Goal: Information Seeking & Learning: Learn about a topic

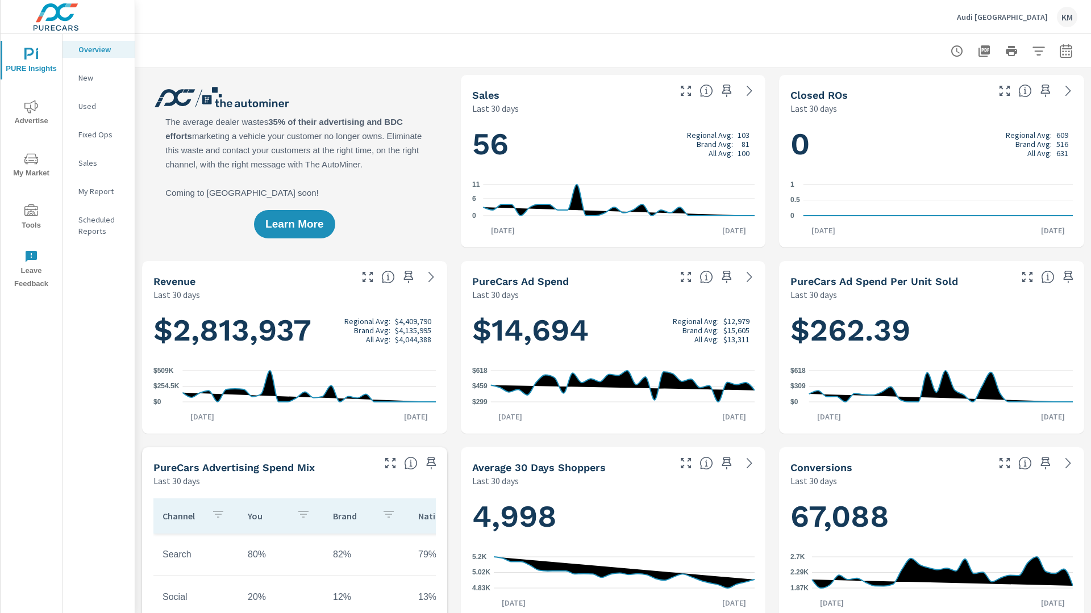
click at [98, 78] on p "New" at bounding box center [101, 77] width 47 height 11
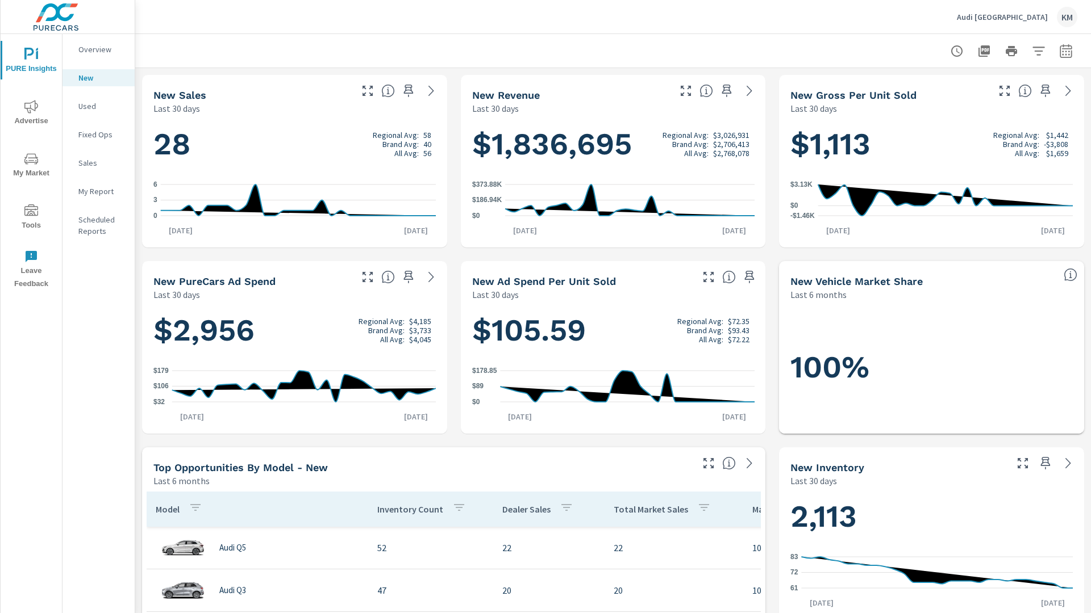
click at [98, 78] on p "New" at bounding box center [101, 77] width 47 height 11
click at [98, 106] on p "Used" at bounding box center [101, 106] width 47 height 11
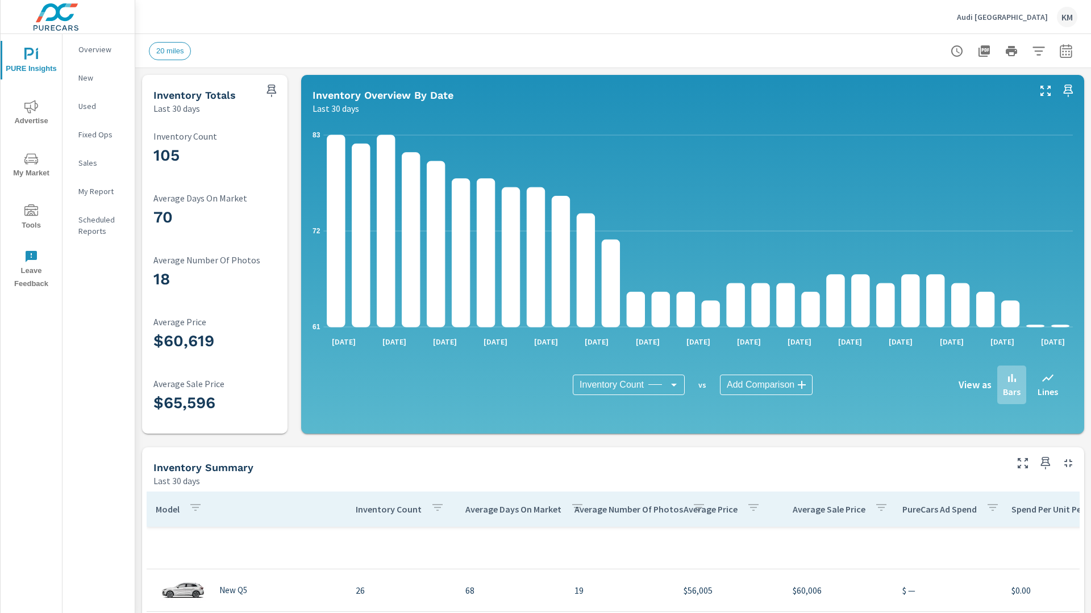
click at [98, 78] on p "New" at bounding box center [101, 77] width 47 height 11
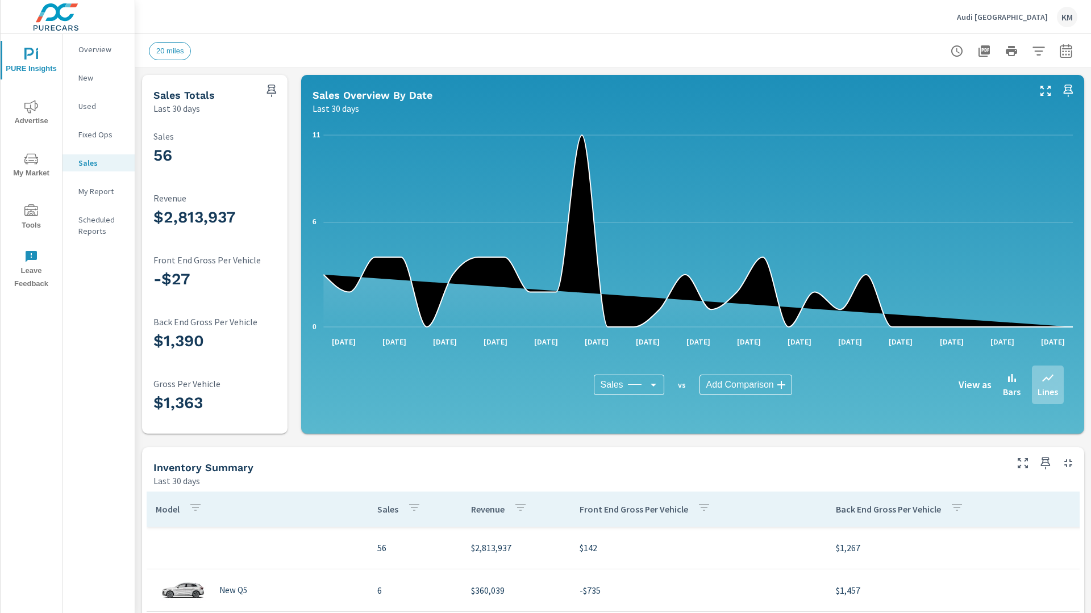
click at [98, 78] on p "New" at bounding box center [101, 77] width 47 height 11
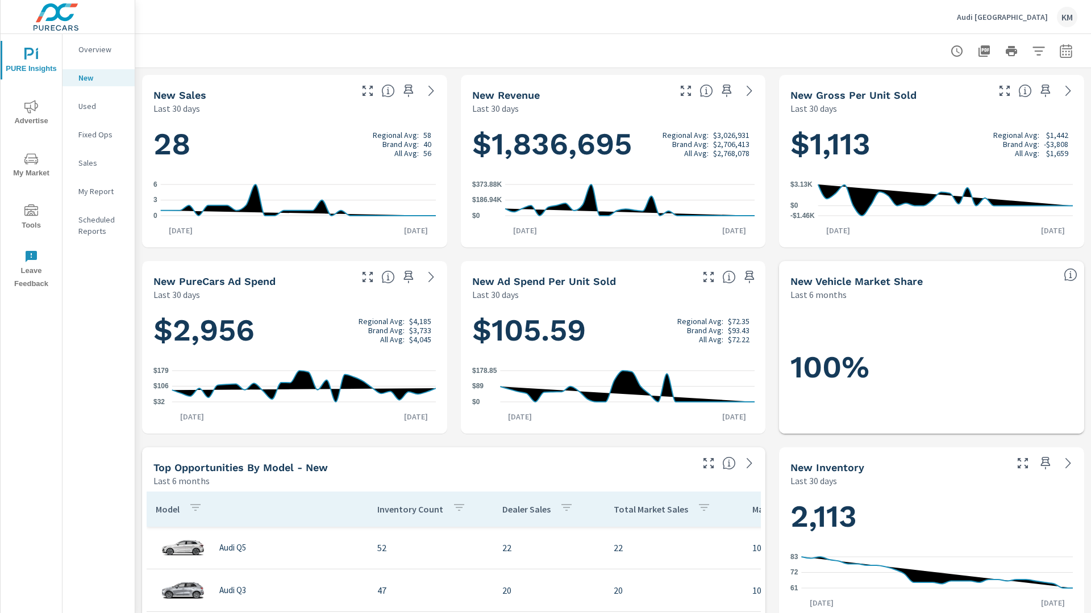
click at [98, 78] on p "New" at bounding box center [101, 77] width 47 height 11
click at [98, 106] on p "Used" at bounding box center [101, 106] width 47 height 11
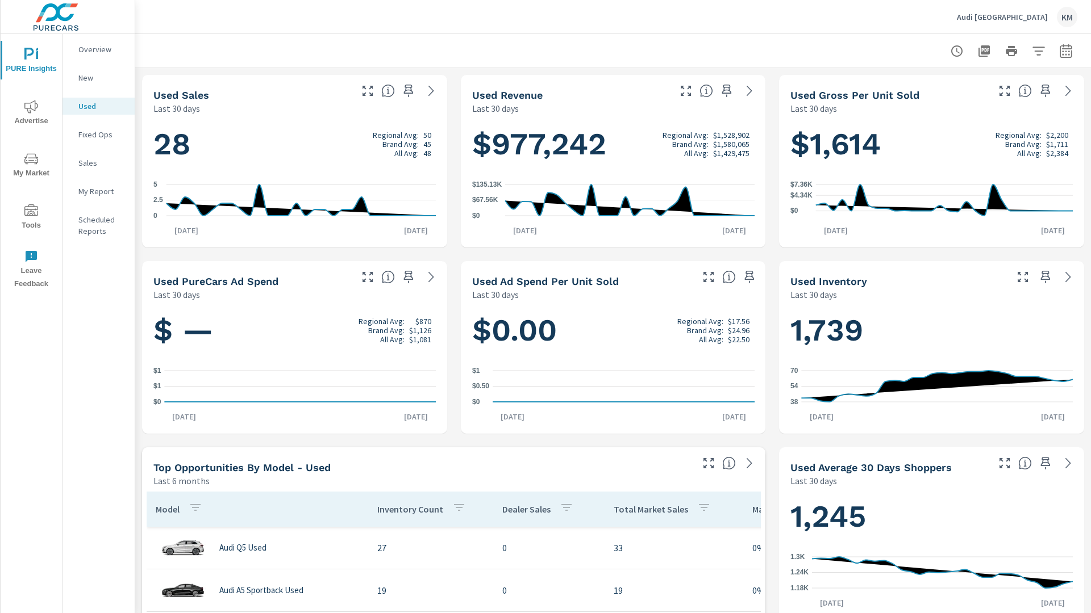
click at [98, 78] on p "New" at bounding box center [101, 77] width 47 height 11
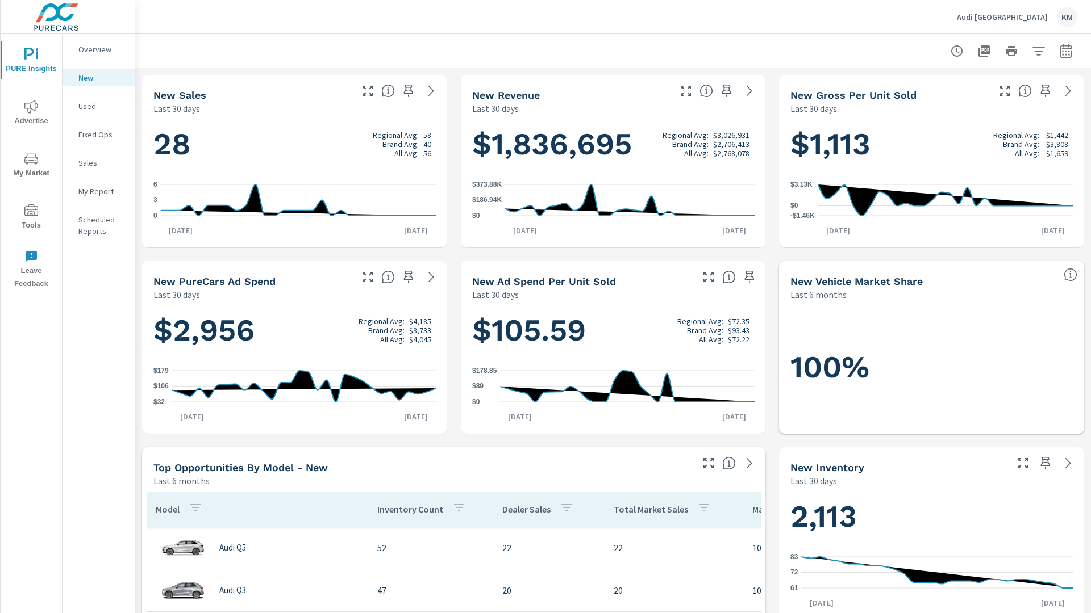
click at [98, 78] on p "New" at bounding box center [101, 77] width 47 height 11
click at [98, 106] on p "Used" at bounding box center [101, 106] width 47 height 11
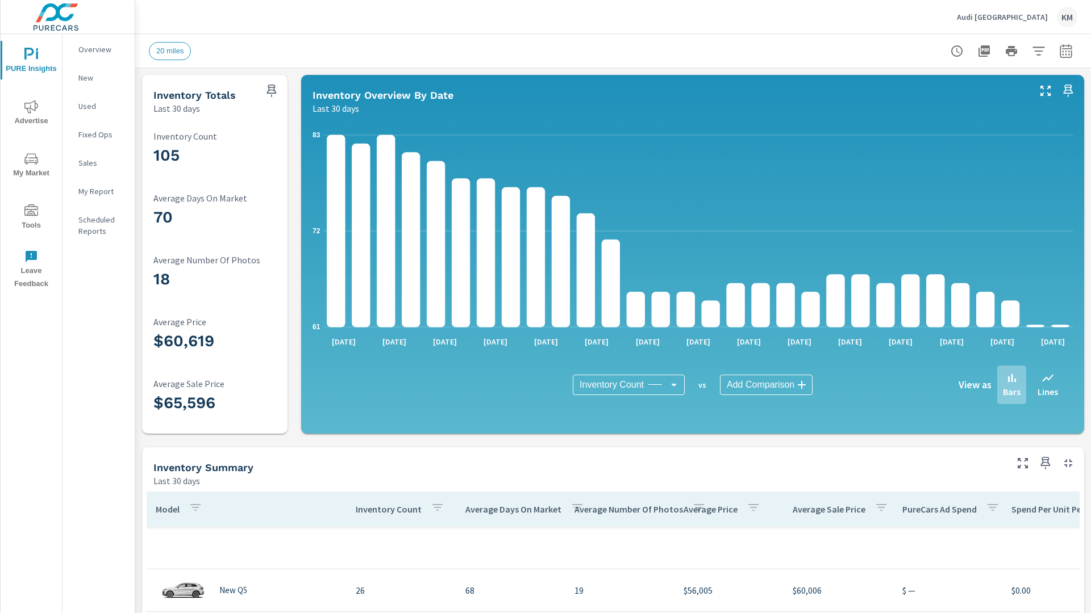
click at [98, 78] on p "New" at bounding box center [101, 77] width 47 height 11
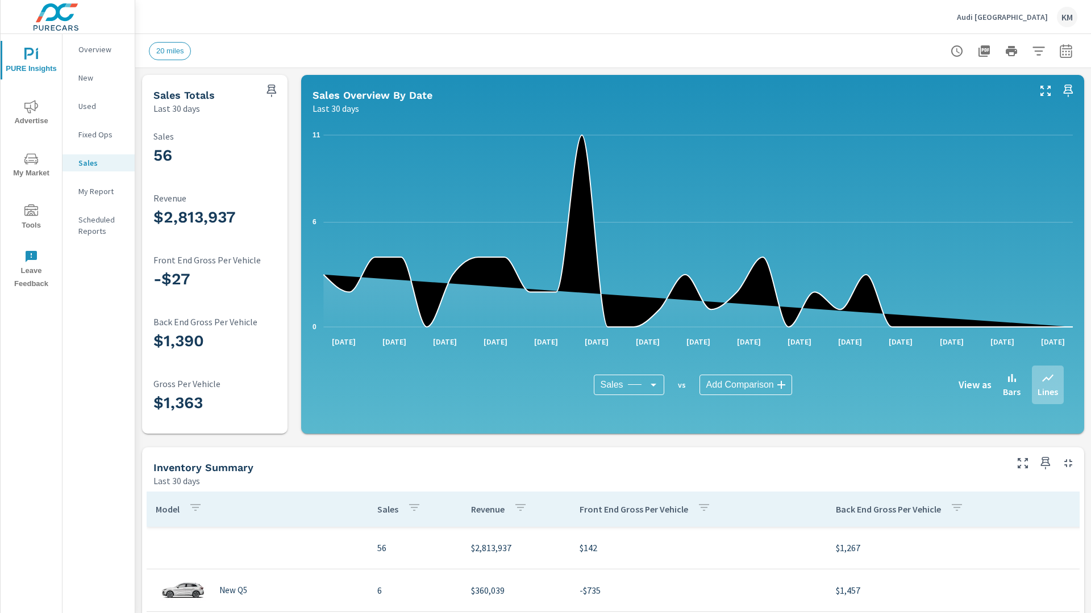
click at [98, 78] on p "New" at bounding box center [101, 77] width 47 height 11
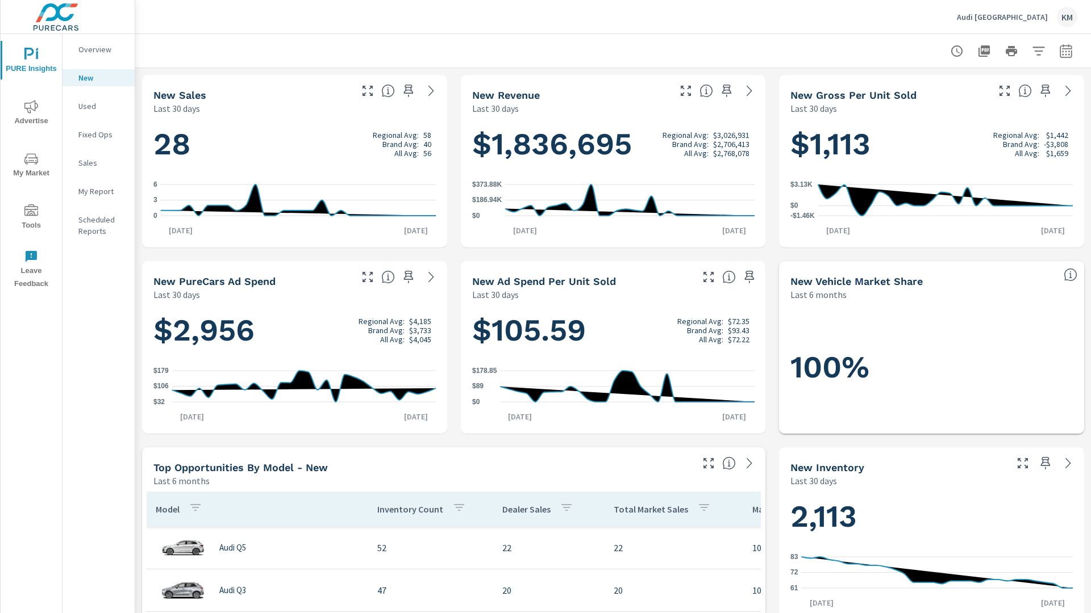
click at [98, 78] on p "New" at bounding box center [101, 77] width 47 height 11
click at [98, 106] on p "Used" at bounding box center [101, 106] width 47 height 11
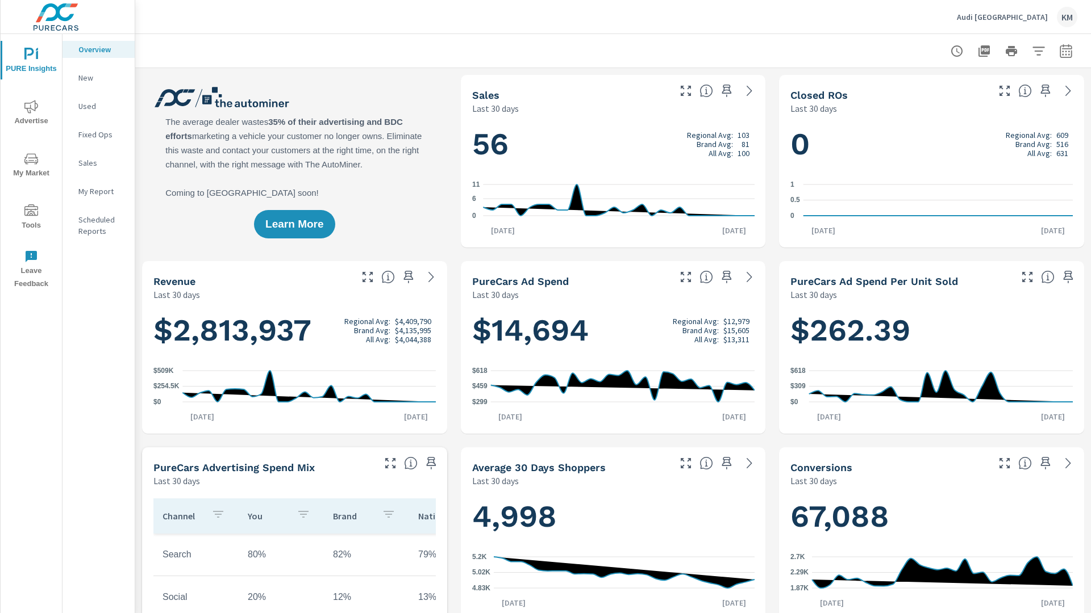
click at [98, 78] on p "New" at bounding box center [101, 77] width 47 height 11
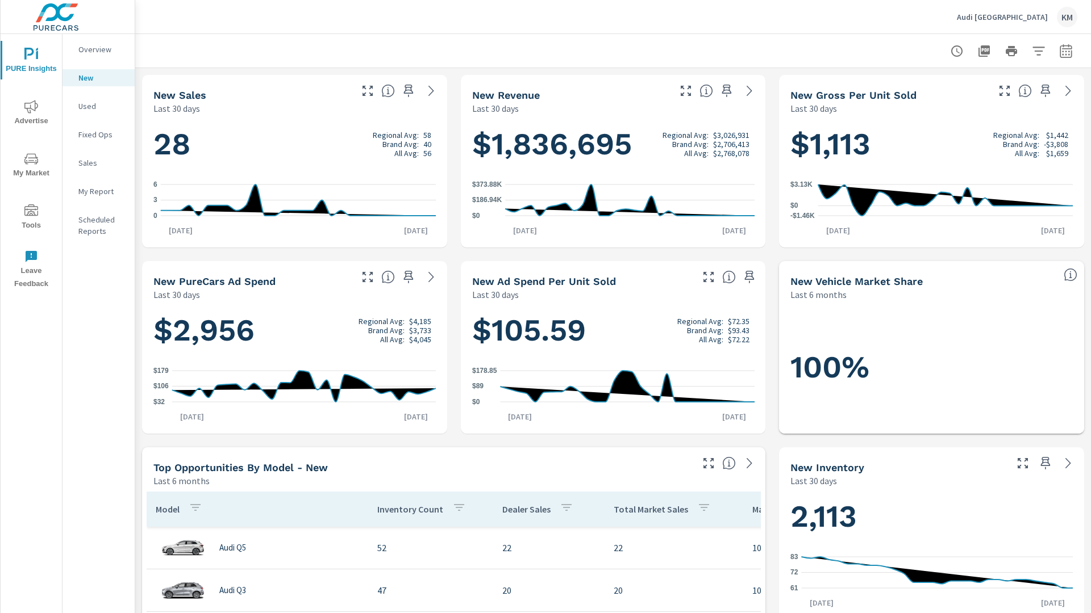
click at [98, 78] on p "New" at bounding box center [101, 77] width 47 height 11
click at [98, 106] on p "Used" at bounding box center [101, 106] width 47 height 11
